Goal: Task Accomplishment & Management: Manage account settings

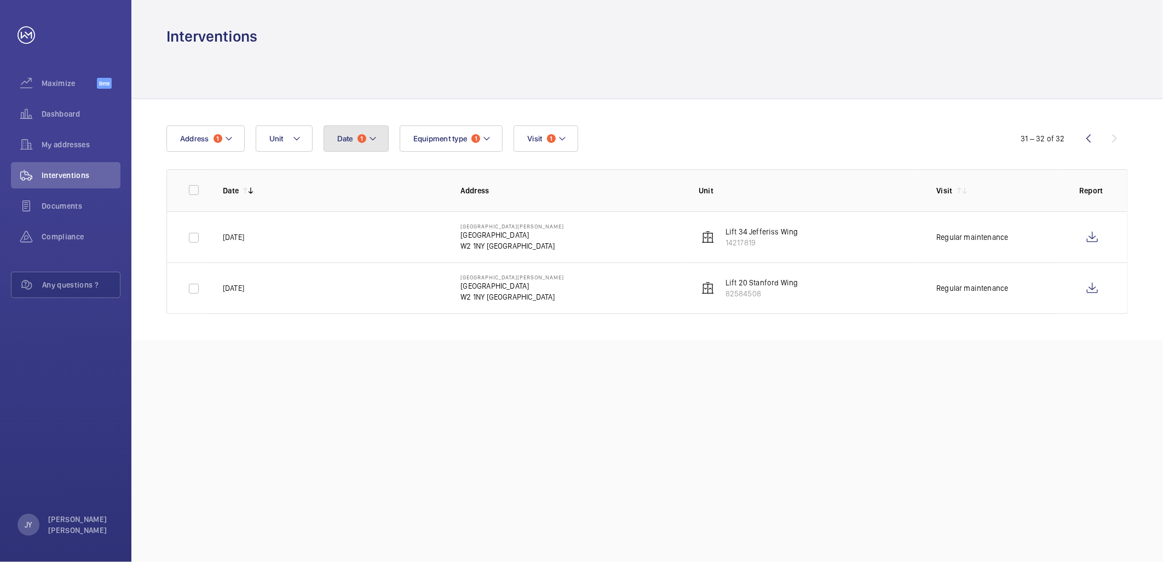
click at [341, 139] on span "Date" at bounding box center [345, 138] width 16 height 9
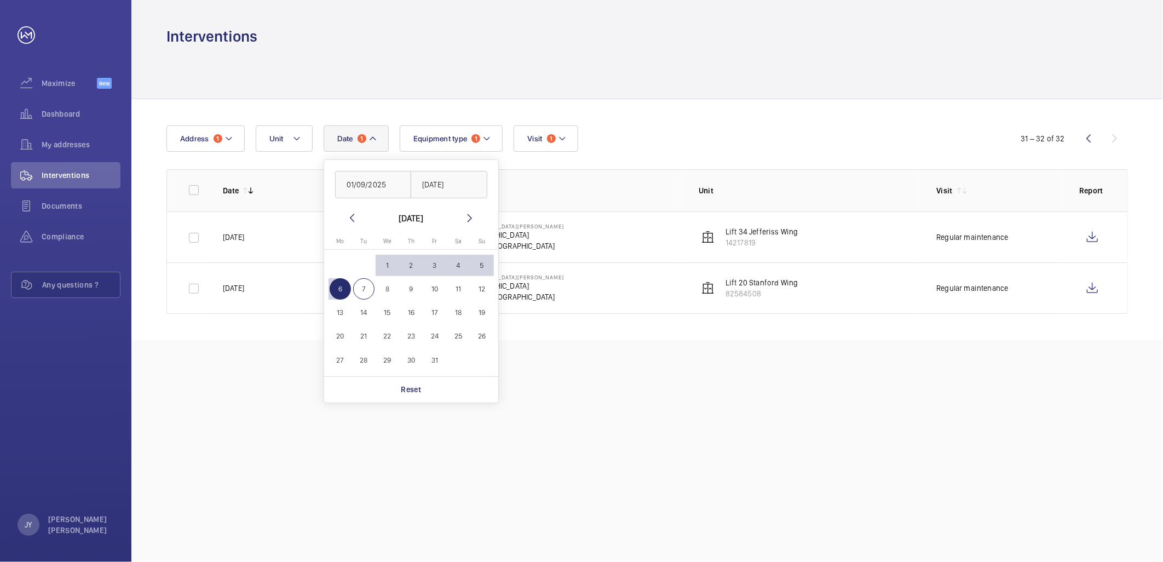
click at [515, 96] on div at bounding box center [647, 73] width 962 height 52
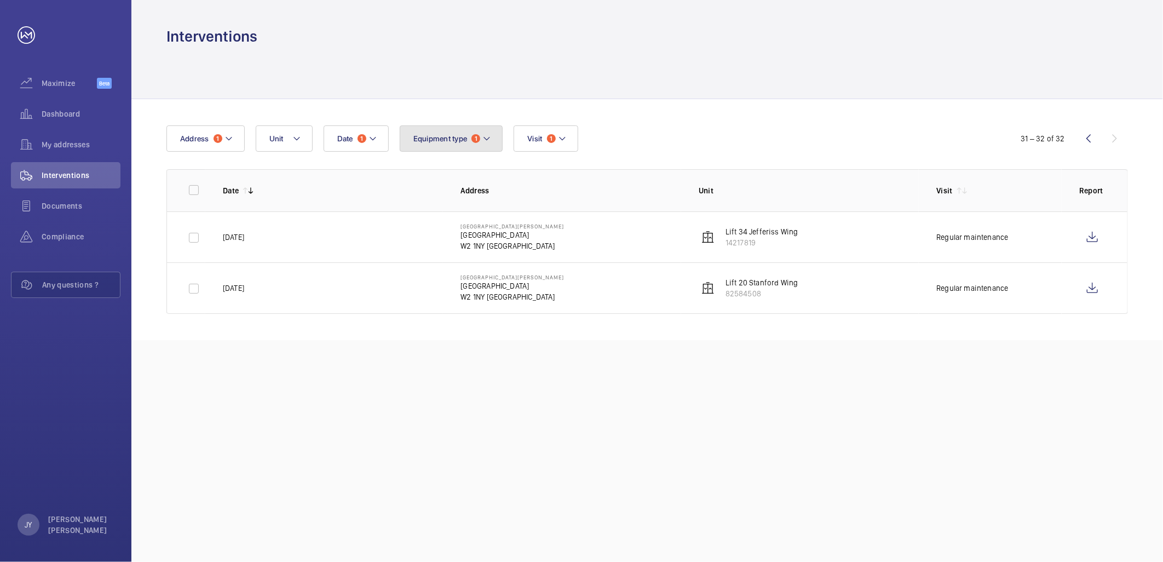
click at [461, 139] on span "Equipment type" at bounding box center [440, 138] width 54 height 9
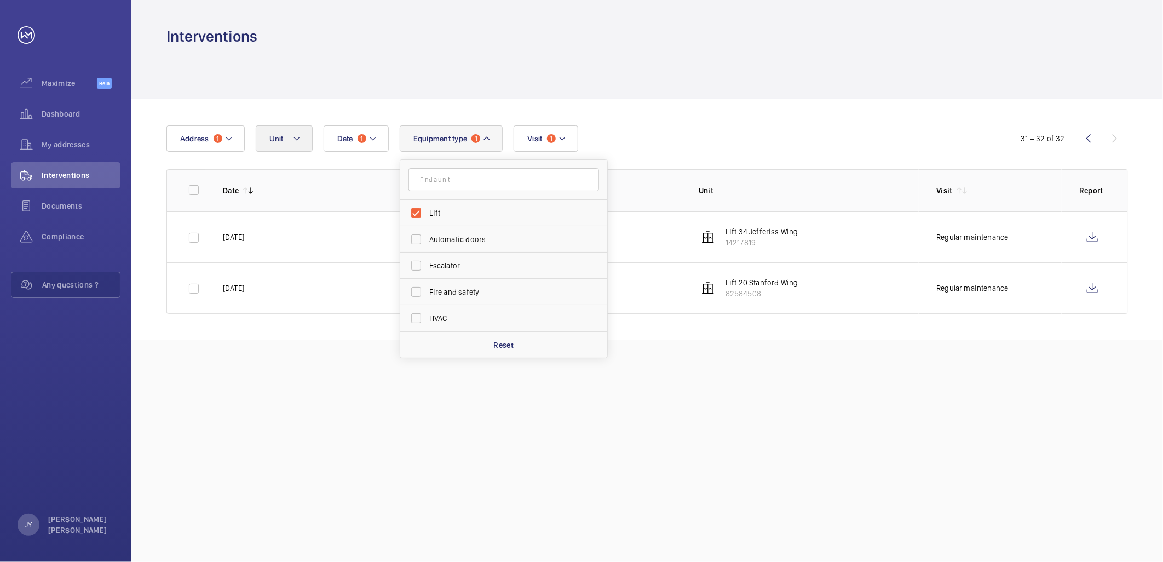
click at [302, 154] on wm-front-table "Date 1 Address 1 Unit Equipment type 1 Lift Automatic doors Escalator Fire and …" at bounding box center [647, 219] width 962 height 188
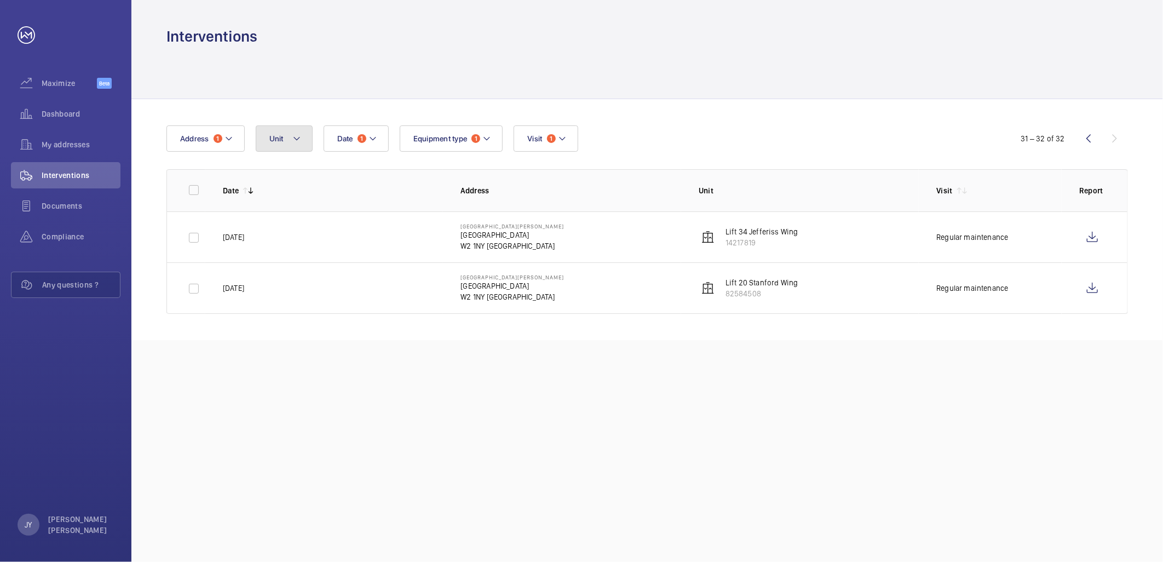
click at [295, 146] on button "Unit" at bounding box center [284, 138] width 57 height 26
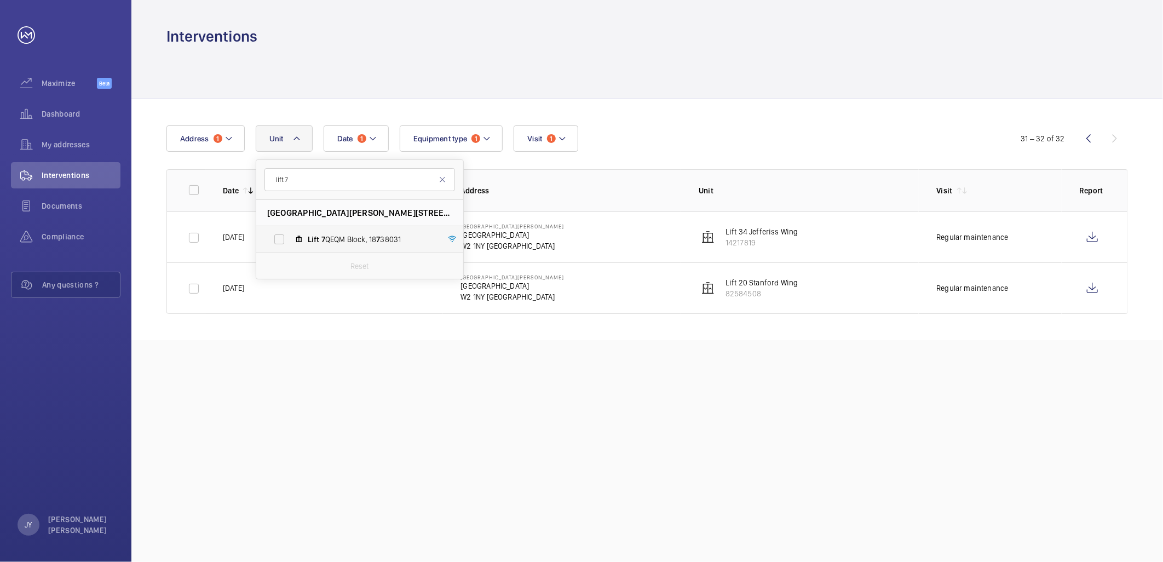
type input "lift 7"
click at [385, 231] on label "Lift 7 QEQM Block, 18 7 38031" at bounding box center [350, 239] width 189 height 26
click at [290, 231] on input "Lift 7 QEQM Block, 18 7 38031" at bounding box center [279, 239] width 22 height 22
checkbox input "true"
click at [572, 245] on td "[GEOGRAPHIC_DATA][PERSON_NAME][STREET_ADDRESS]" at bounding box center [562, 236] width 238 height 51
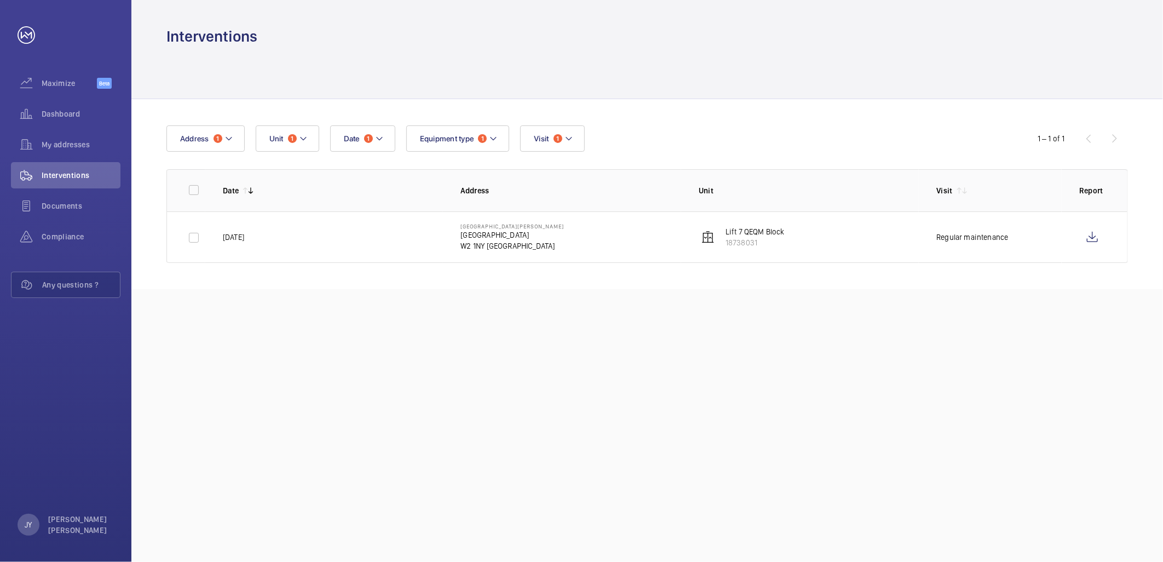
click at [742, 230] on p "Lift 7 QEQM Block" at bounding box center [755, 231] width 59 height 11
click at [479, 238] on p "[GEOGRAPHIC_DATA]" at bounding box center [513, 234] width 104 height 11
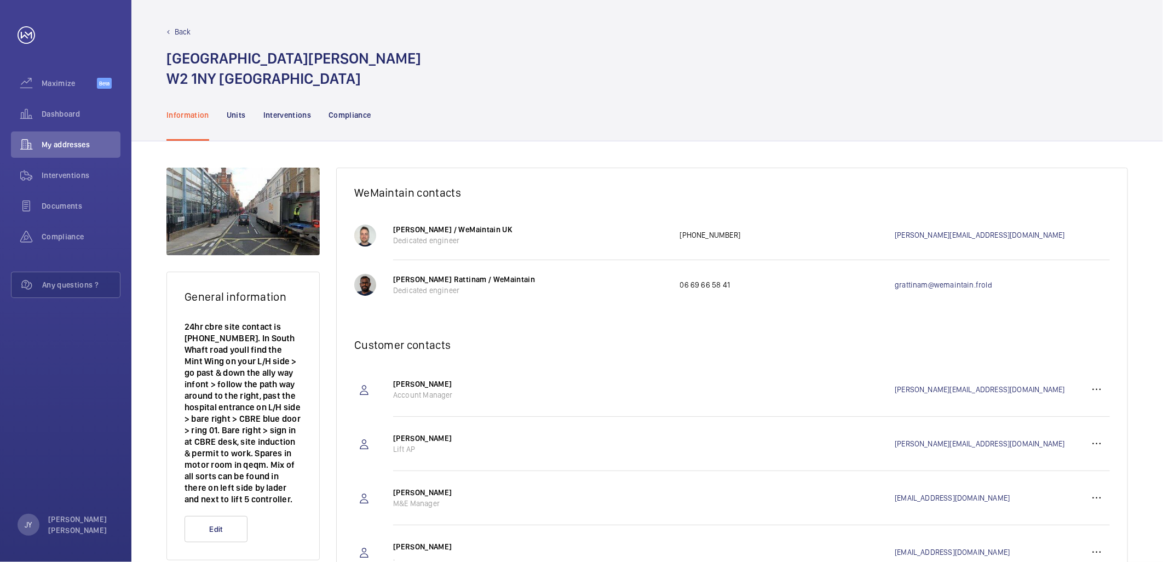
scroll to position [153, 0]
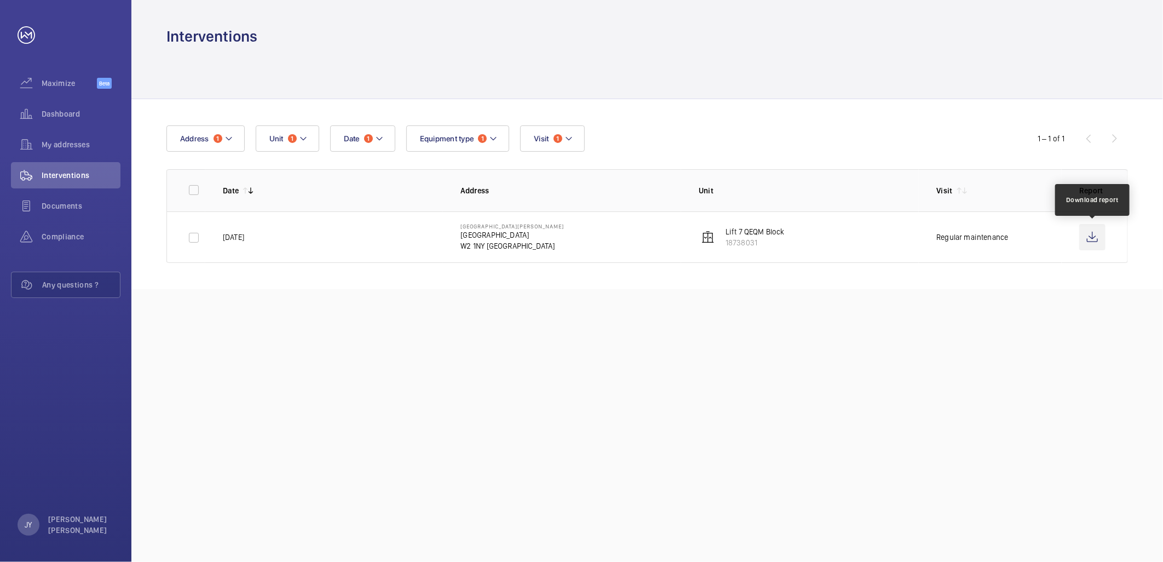
click at [1093, 239] on wm-front-icon-button at bounding box center [1092, 237] width 26 height 26
click at [366, 138] on span "1" at bounding box center [368, 138] width 9 height 9
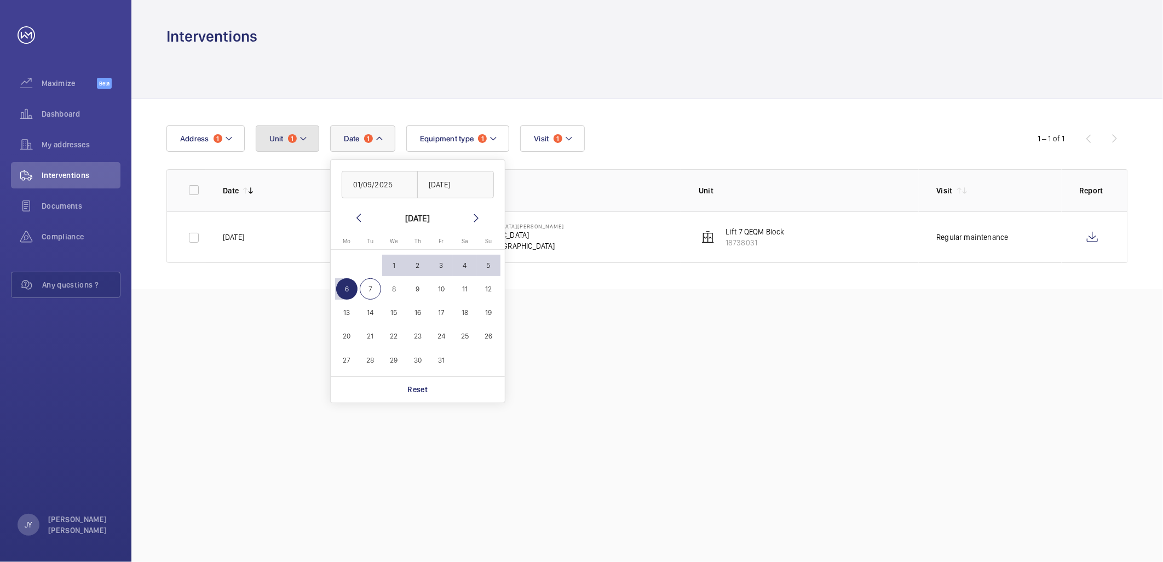
click at [296, 137] on button "Unit 1" at bounding box center [288, 138] width 64 height 26
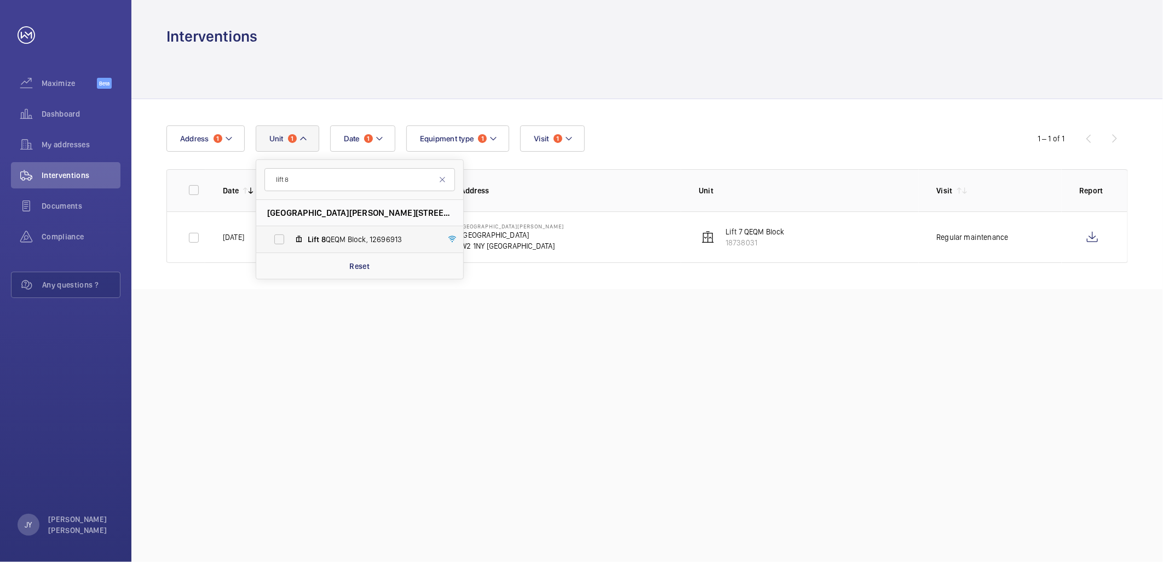
type input "lift 8"
click at [361, 232] on label "Lift 8 QEQM Block, 12696913" at bounding box center [350, 239] width 189 height 26
click at [290, 232] on input "Lift 8 QEQM Block, 12696913" at bounding box center [279, 239] width 22 height 22
checkbox input "true"
click at [603, 392] on div "Interventions Date 1 Address [STREET_ADDRESS][PERSON_NAME] Lift [GEOGRAPHIC_DAT…" at bounding box center [647, 281] width 1032 height 562
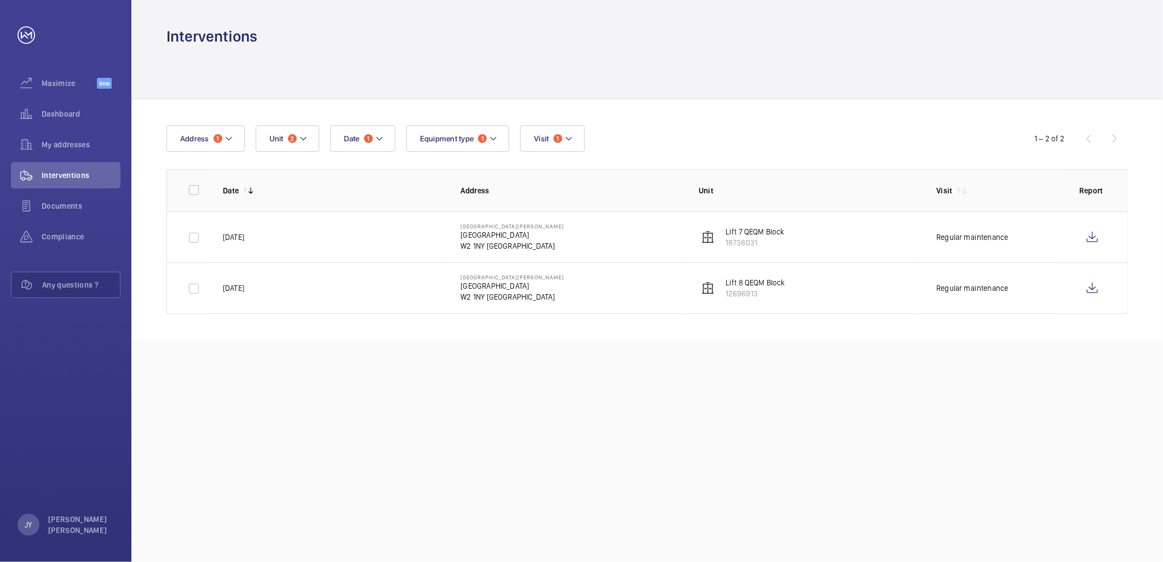
click at [705, 234] on img at bounding box center [708, 237] width 13 height 13
click at [785, 282] on td "Lift 8 QEQM Block 12696913" at bounding box center [800, 287] width 238 height 51
click at [773, 284] on p "Lift 8 QEQM Block" at bounding box center [756, 282] width 60 height 11
click at [1088, 285] on wm-front-icon-button at bounding box center [1092, 288] width 26 height 26
click at [467, 122] on div "Date 1 Address 1 Unit 2 Equipment type 1 Visit 1 1 – 2 of 2 Date Address Unit V…" at bounding box center [647, 219] width 1032 height 241
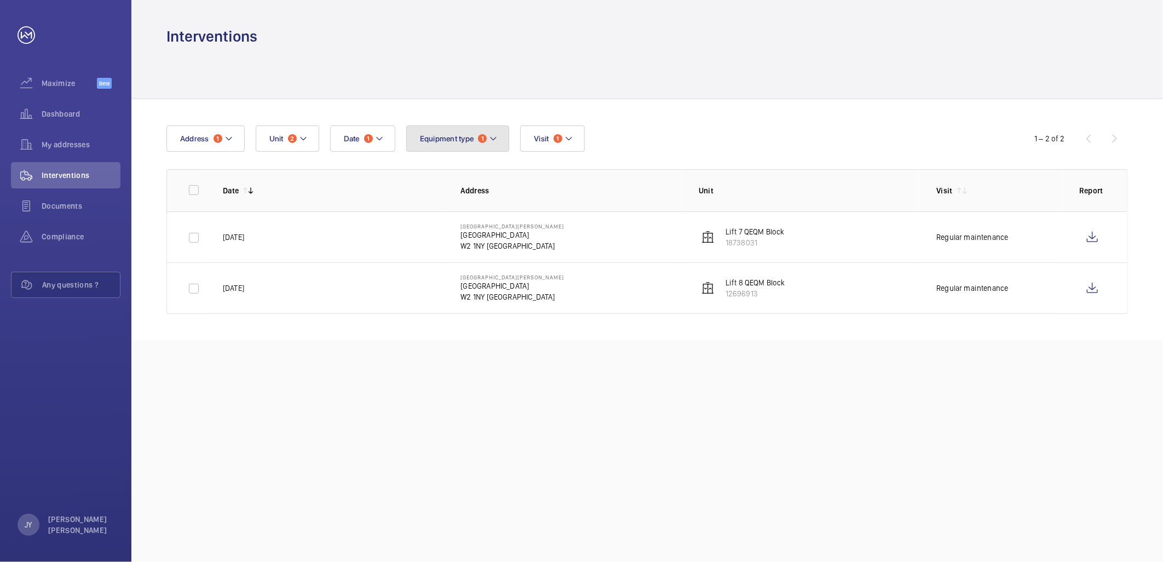
click at [458, 132] on button "Equipment type 1" at bounding box center [458, 138] width 104 height 26
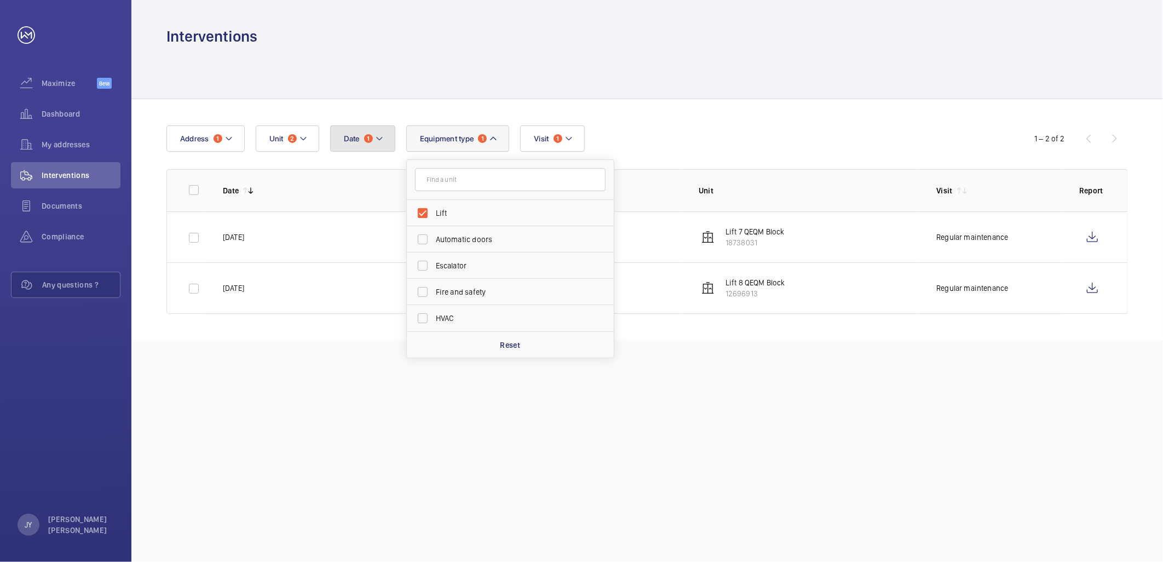
click at [354, 141] on span "Date" at bounding box center [352, 138] width 16 height 9
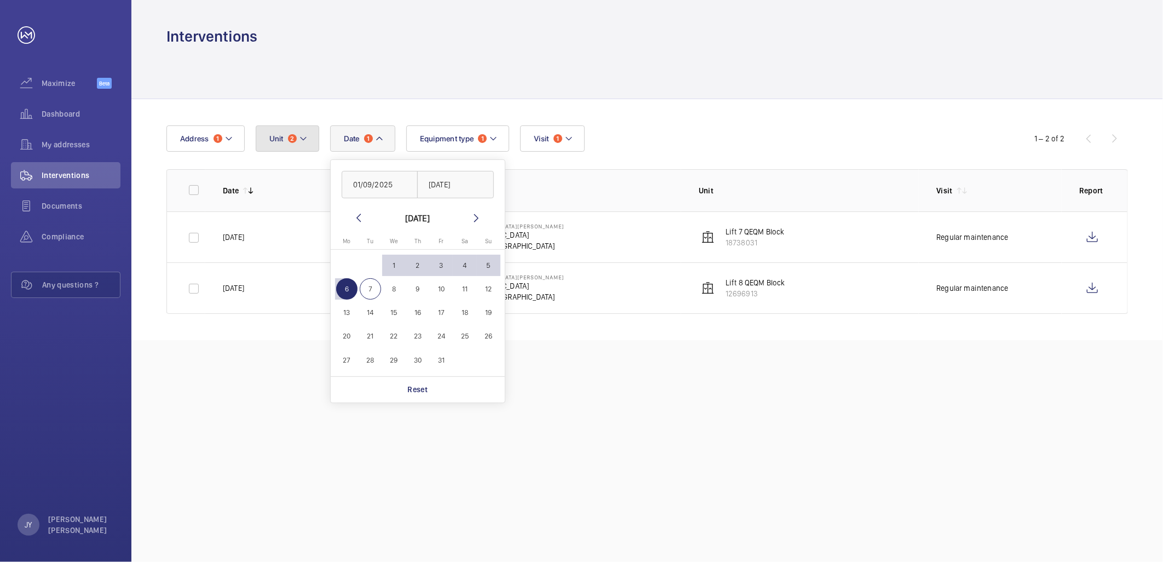
click at [305, 140] on mat-icon at bounding box center [303, 138] width 9 height 13
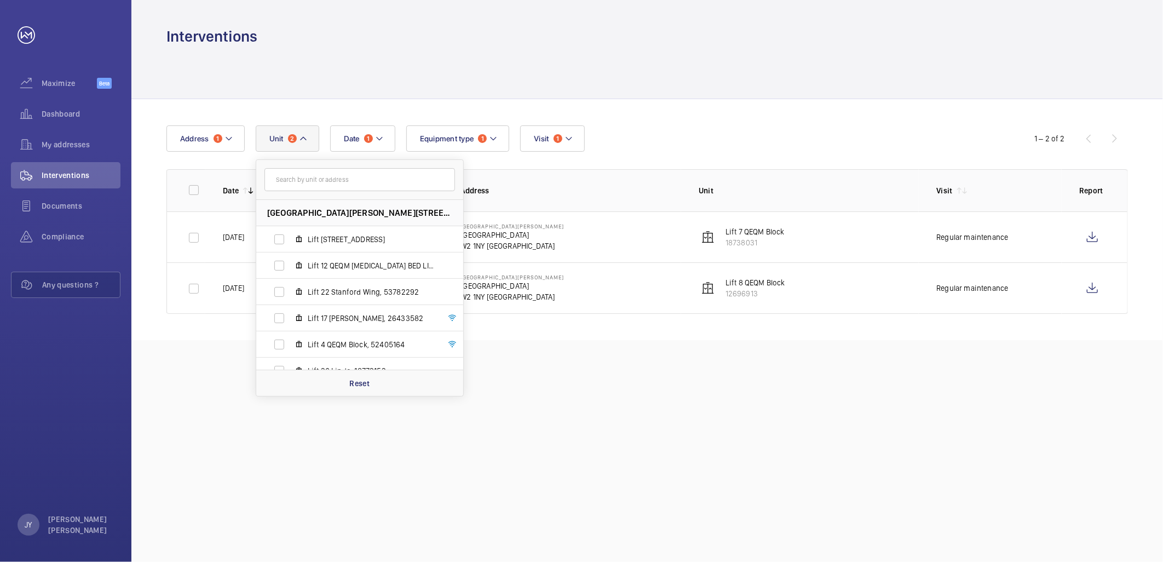
click at [329, 179] on input "text" at bounding box center [360, 179] width 191 height 23
type input "4"
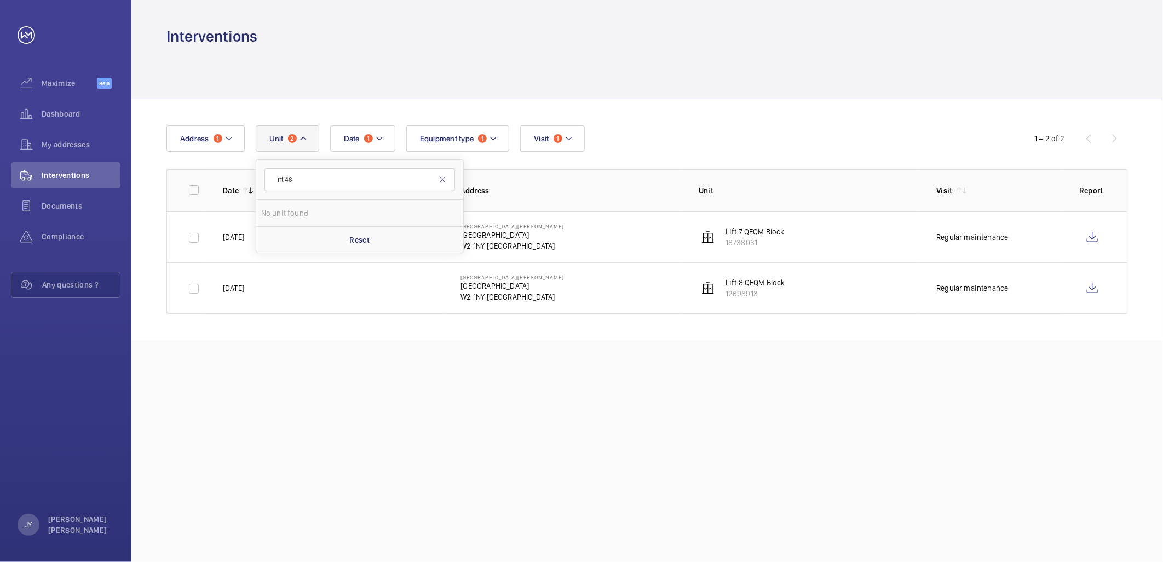
type input "lift 46"
drag, startPoint x: 357, startPoint y: 191, endPoint x: 209, endPoint y: 169, distance: 149.5
click at [211, 169] on wm-front-table "Date 1 Address 1 Unit 2 lift 46 No unit found Reset Equipment type 1 Visit 1 1 …" at bounding box center [647, 219] width 962 height 188
click at [478, 147] on button "Equipment type 1" at bounding box center [458, 138] width 104 height 26
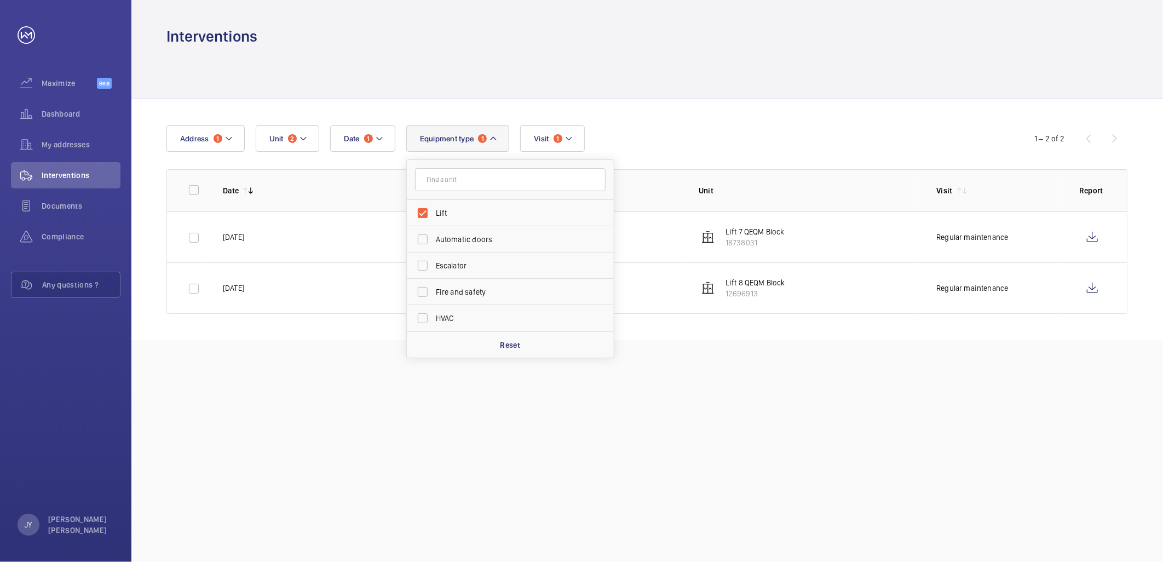
click at [719, 32] on div "Interventions" at bounding box center [647, 36] width 962 height 20
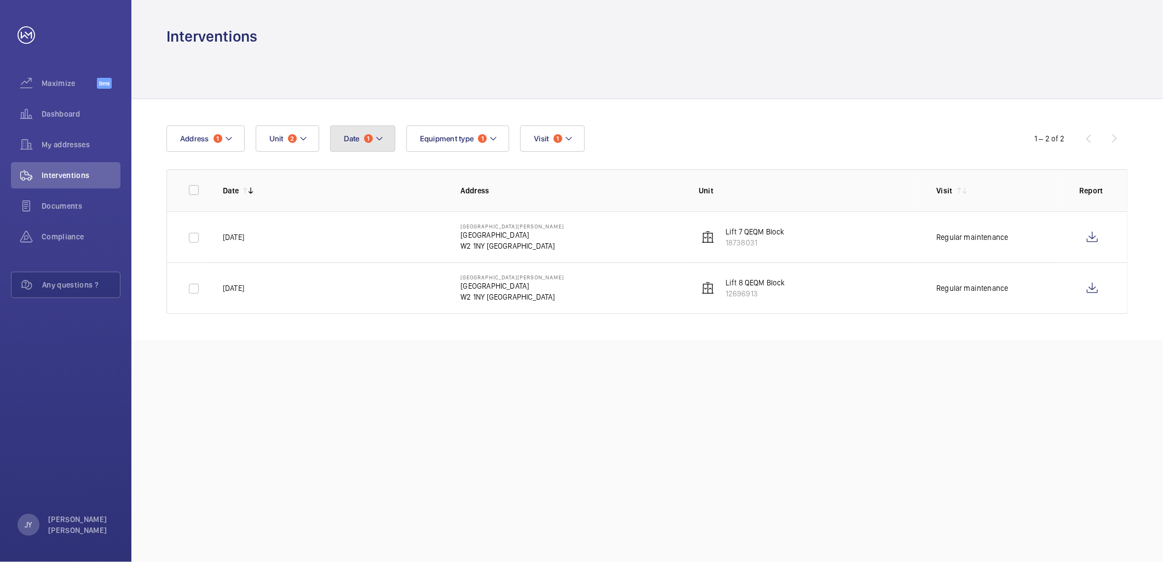
click at [371, 146] on button "Date 1" at bounding box center [362, 138] width 65 height 26
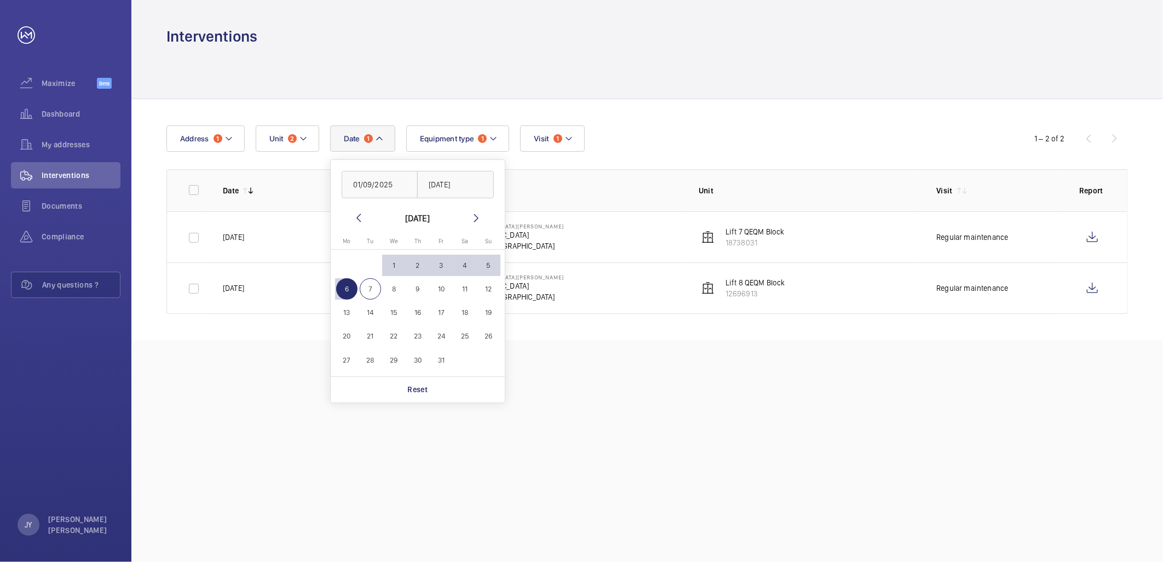
click at [459, 50] on div at bounding box center [647, 73] width 962 height 52
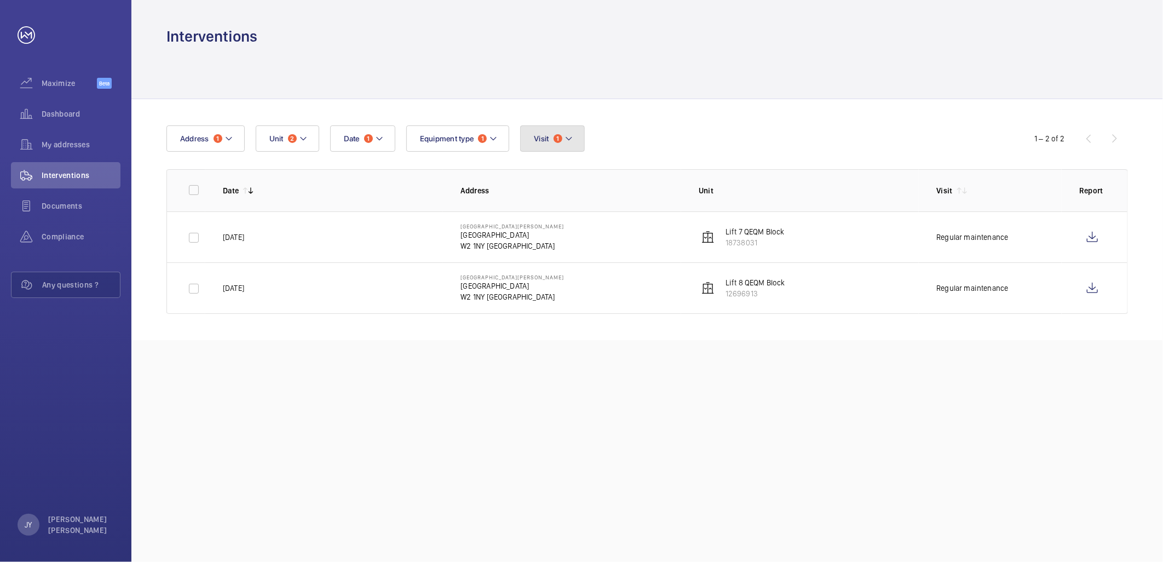
click at [546, 140] on span "Visit" at bounding box center [541, 138] width 15 height 9
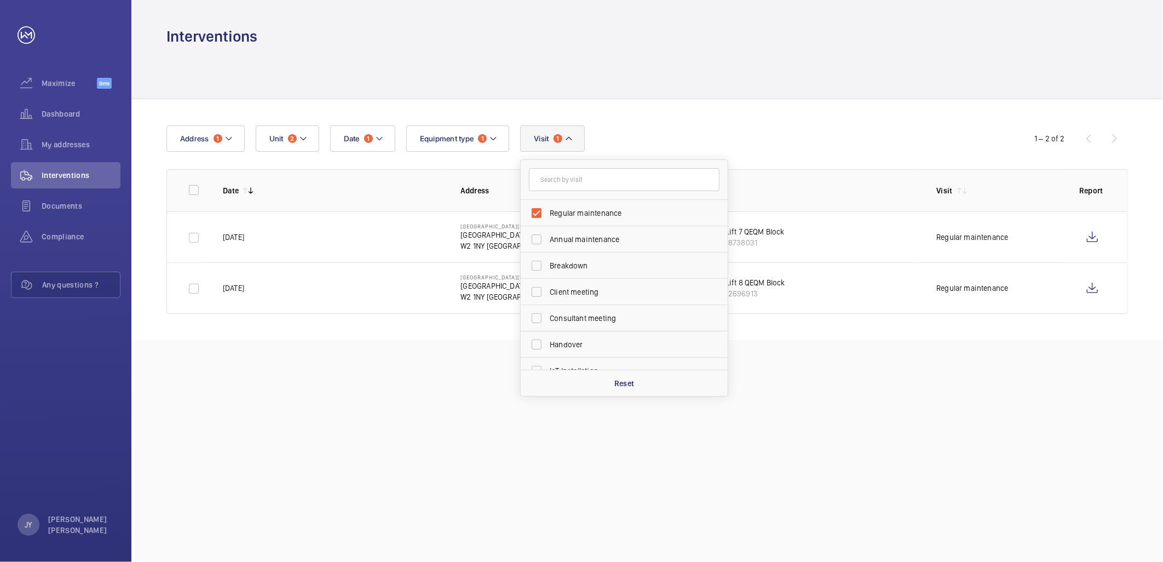
click at [647, 107] on div "Date 1 Address 1 Unit 2 Equipment type 1 Visit 1 Regular maintenance Annual mai…" at bounding box center [647, 219] width 1032 height 241
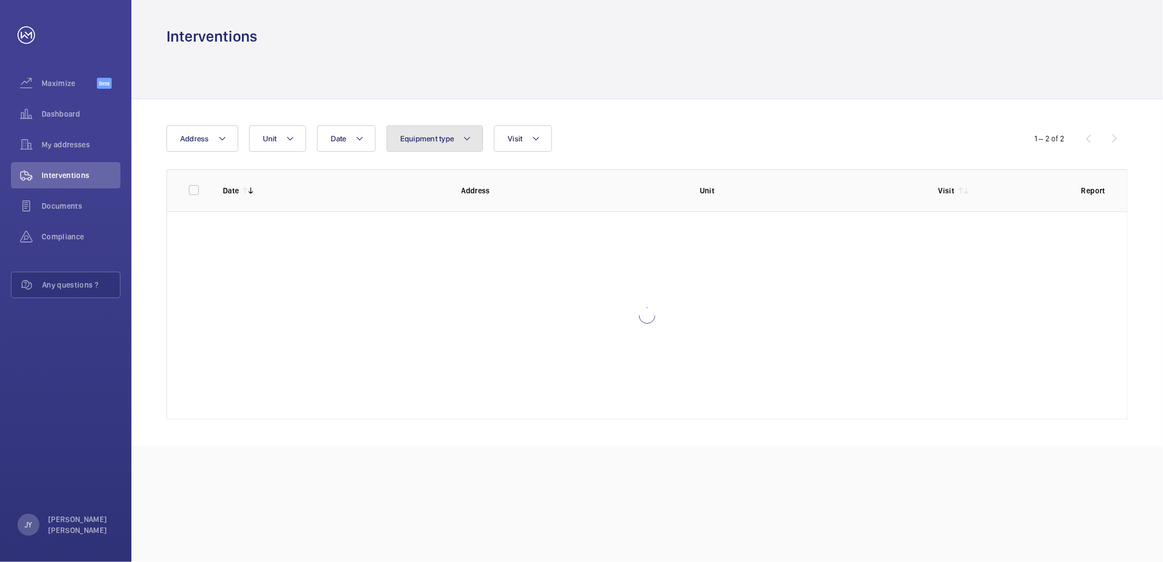
click at [467, 140] on mat-icon at bounding box center [467, 138] width 9 height 13
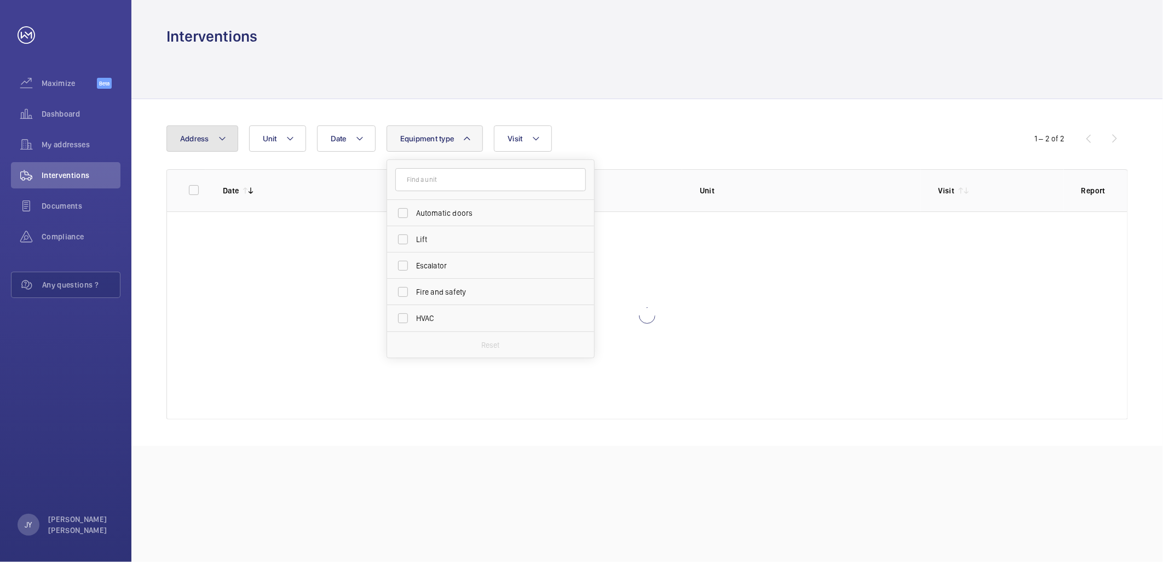
click at [200, 136] on span "Address" at bounding box center [194, 138] width 29 height 9
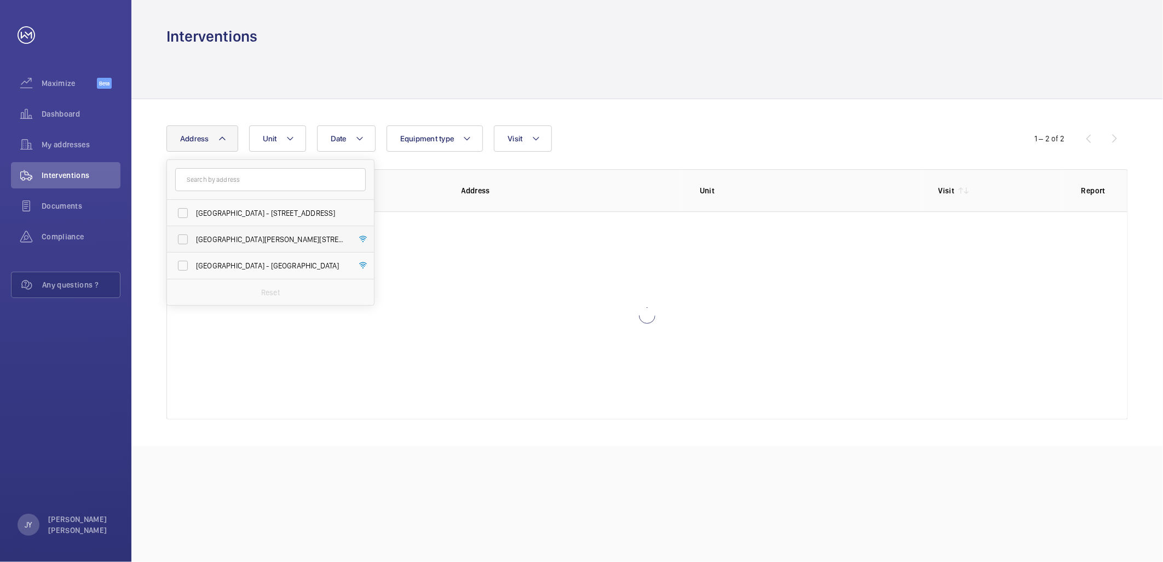
click at [214, 245] on label "[GEOGRAPHIC_DATA][PERSON_NAME][STREET_ADDRESS]" at bounding box center [262, 239] width 191 height 26
click at [194, 245] on input "[GEOGRAPHIC_DATA][PERSON_NAME][STREET_ADDRESS]" at bounding box center [183, 239] width 22 height 22
checkbox input "true"
click at [487, 287] on div at bounding box center [647, 315] width 961 height 208
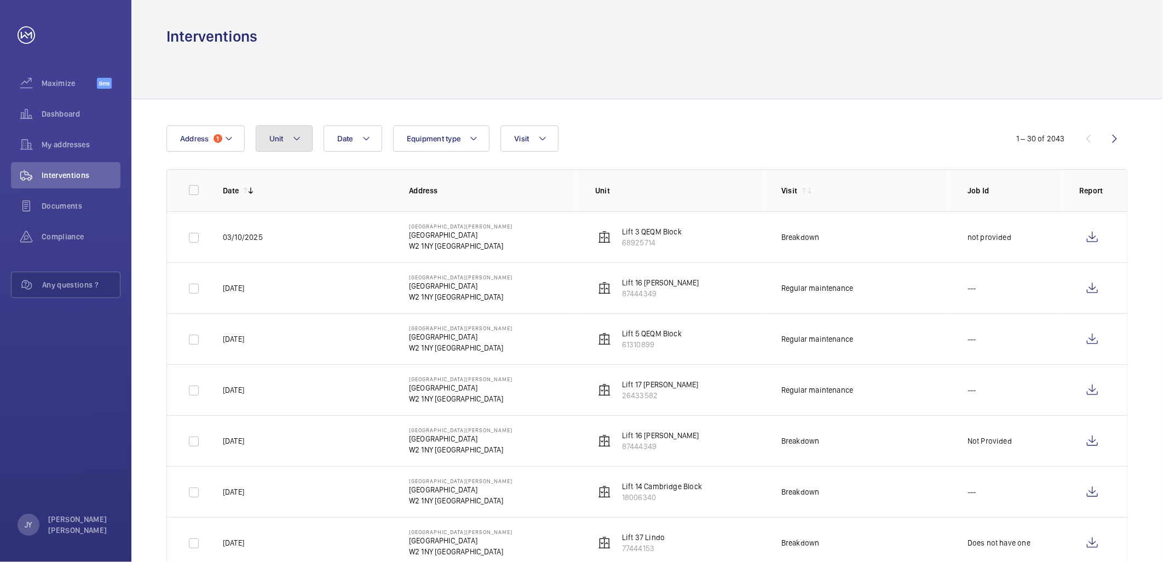
click at [278, 141] on span "Unit" at bounding box center [276, 138] width 14 height 9
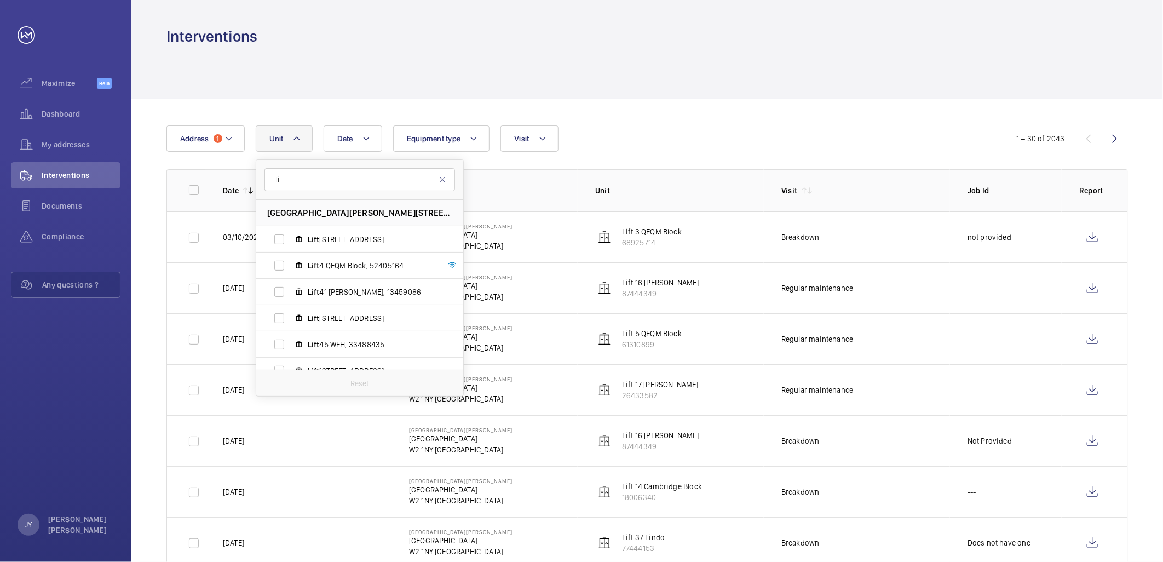
type input "l"
click at [1053, 84] on div at bounding box center [647, 73] width 962 height 52
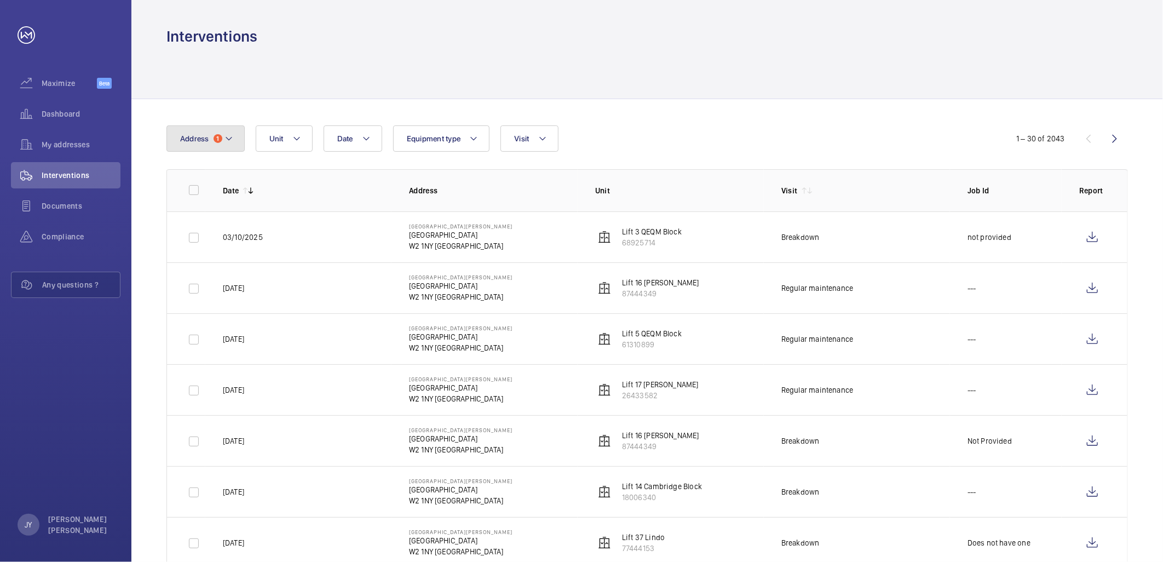
click at [206, 142] on span "Address" at bounding box center [194, 138] width 29 height 9
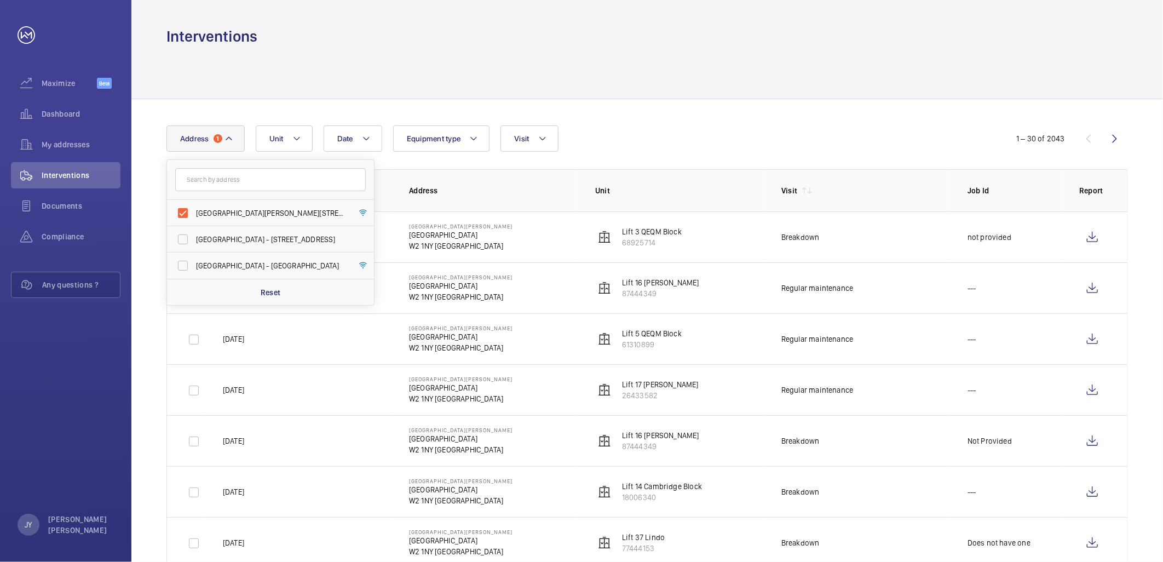
click at [416, 86] on div at bounding box center [647, 73] width 962 height 52
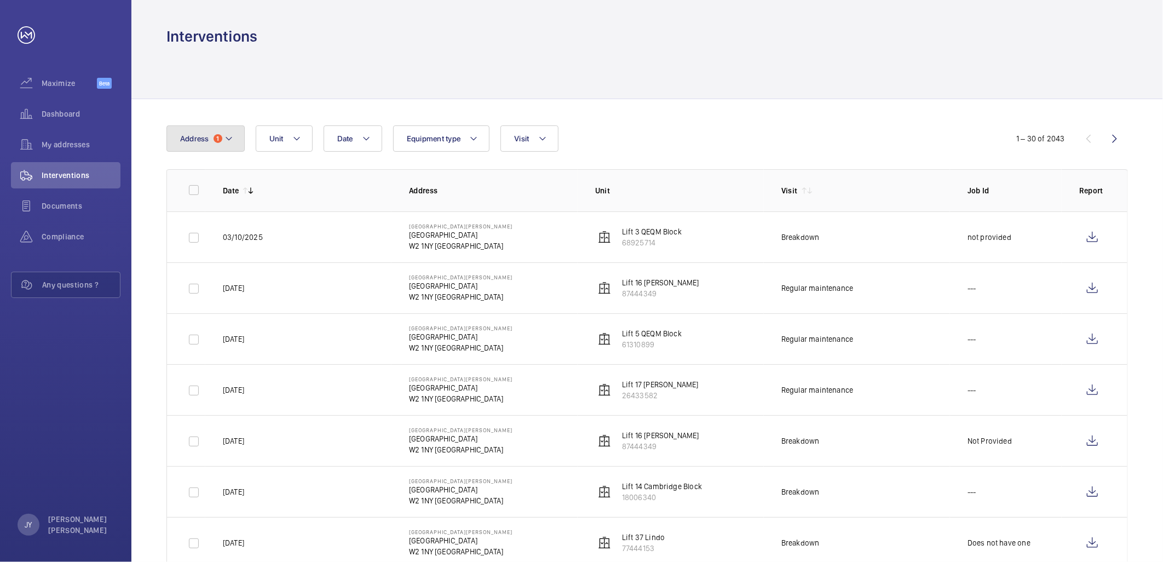
click at [205, 134] on span "Address" at bounding box center [194, 138] width 29 height 9
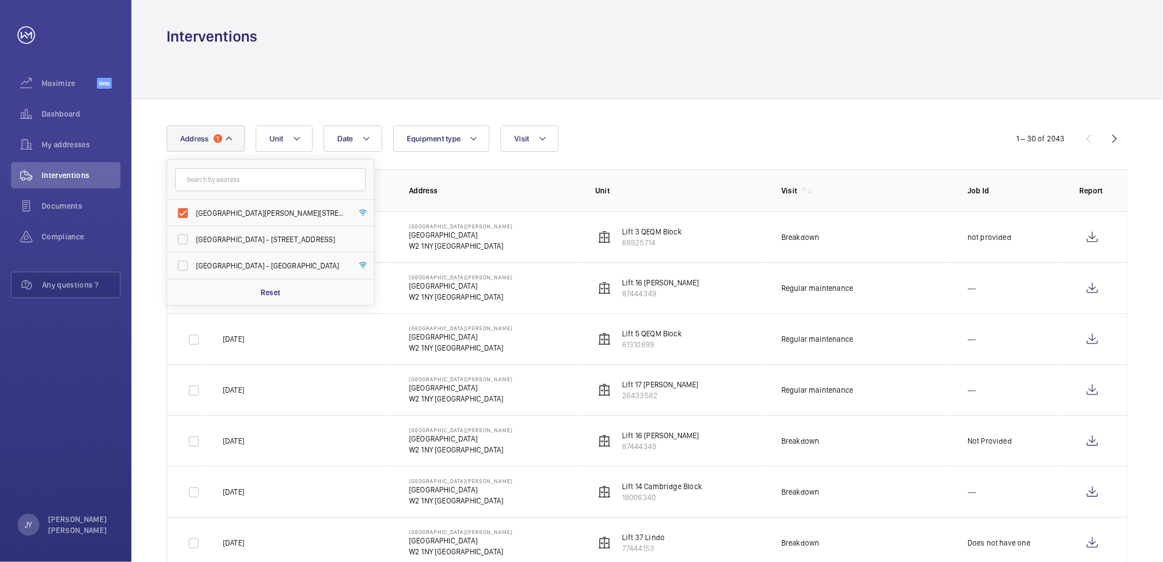
click at [282, 88] on div at bounding box center [647, 73] width 962 height 52
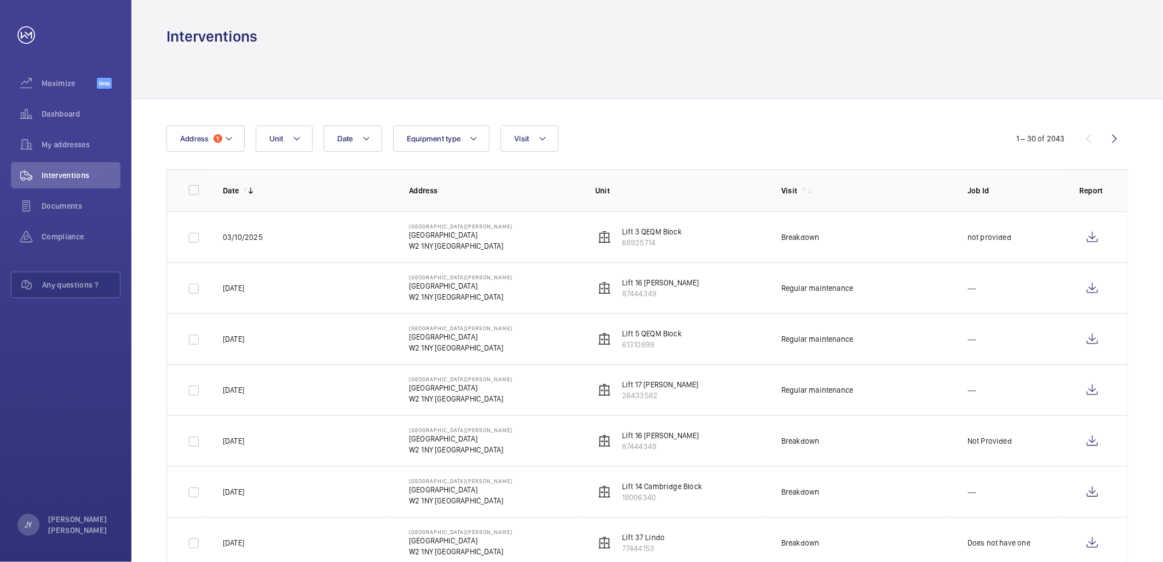
click at [282, 88] on div at bounding box center [647, 73] width 962 height 52
click at [1114, 149] on wm-front-icon-button at bounding box center [1115, 138] width 26 height 26
click at [1118, 132] on wm-front-icon-button at bounding box center [1115, 138] width 26 height 26
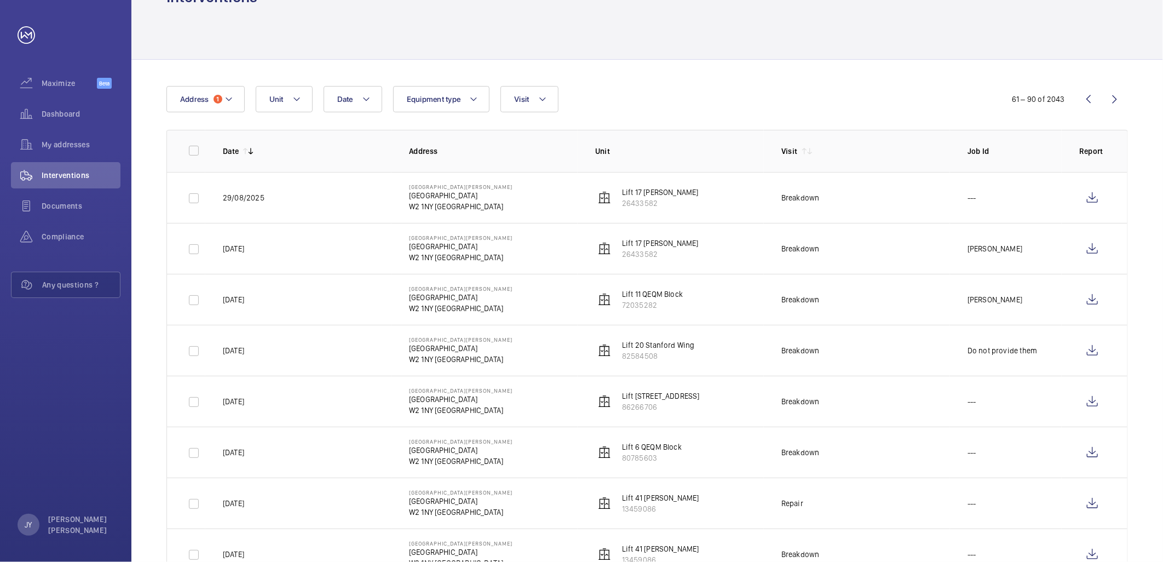
scroll to position [61, 0]
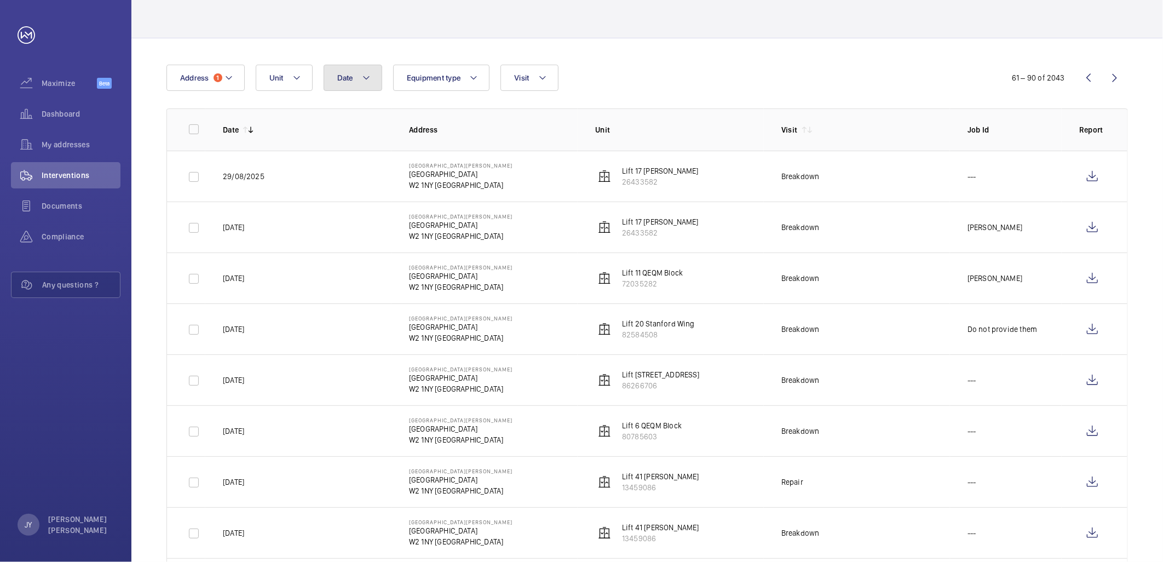
click at [340, 68] on button "Date" at bounding box center [353, 78] width 59 height 26
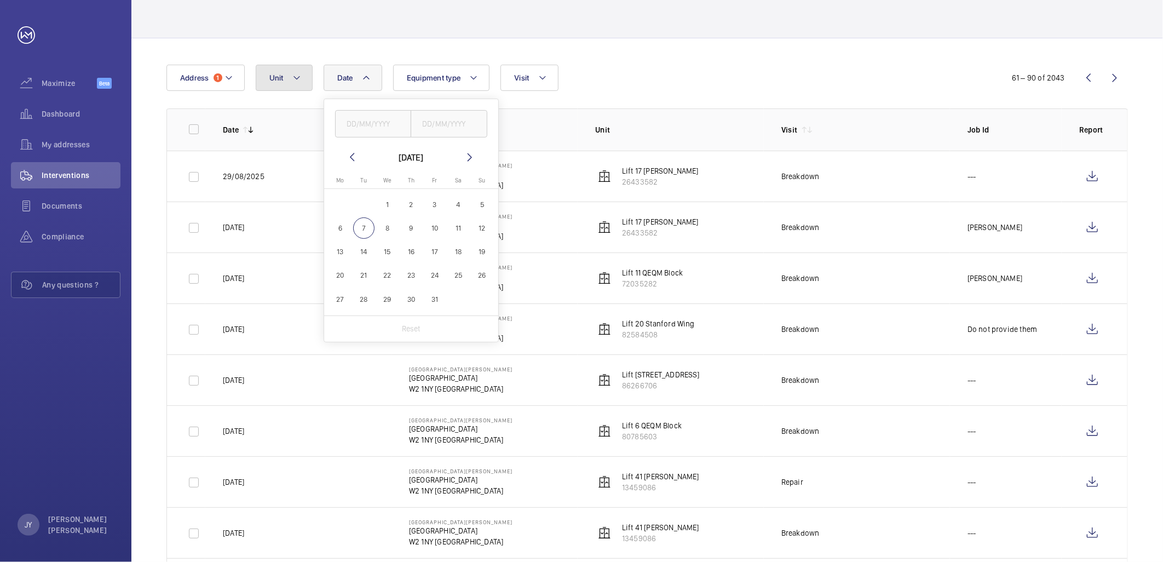
click at [287, 68] on button "Unit" at bounding box center [284, 78] width 57 height 26
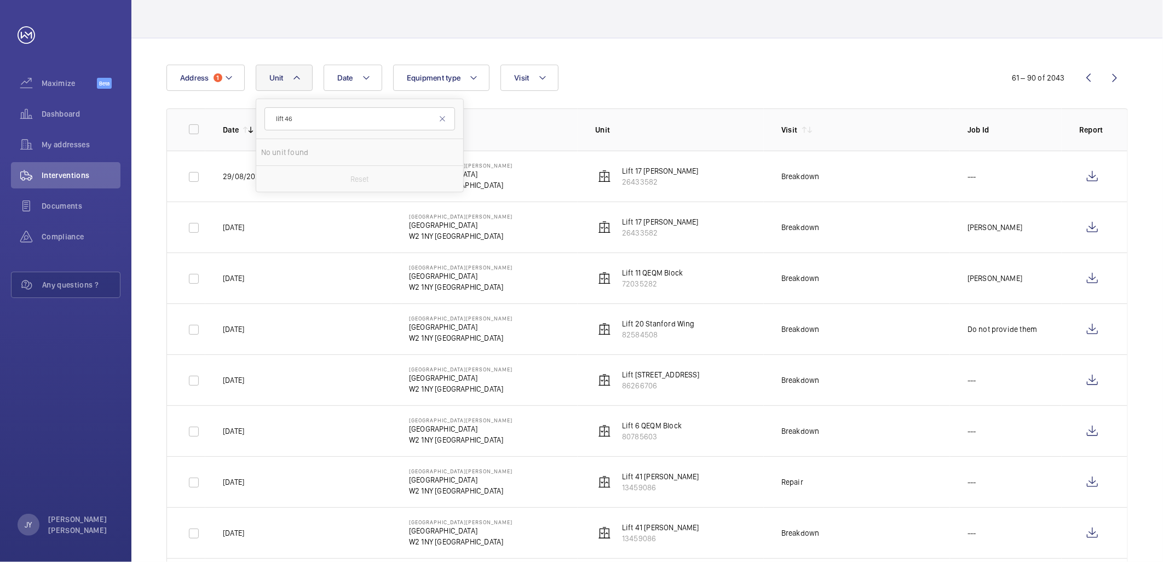
type input "lift 46"
click at [612, 90] on div "Date Address 1 Unit lift 46 No unit found Reset Equipment type Visit" at bounding box center [580, 78] width 828 height 26
